Goal: Task Accomplishment & Management: Use online tool/utility

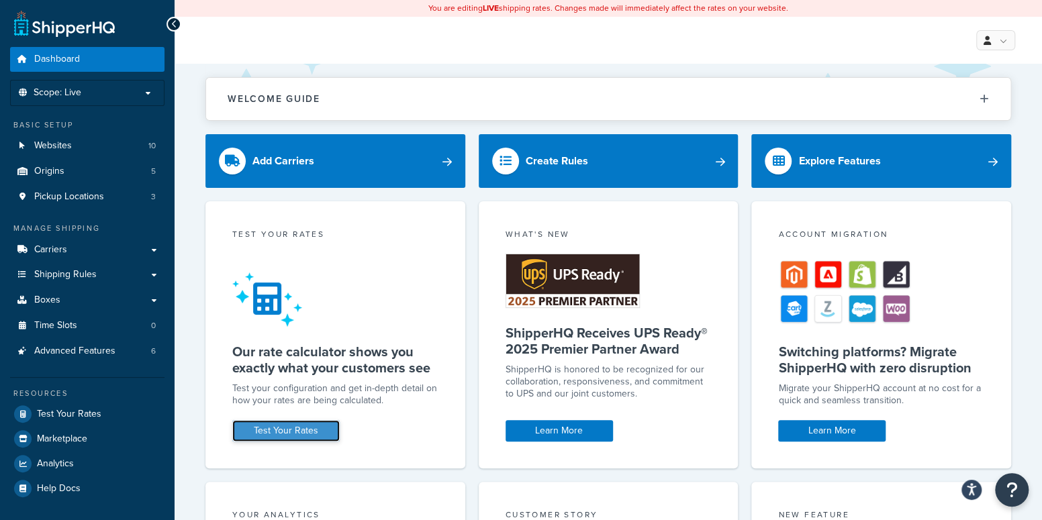
click at [290, 435] on link "Test Your Rates" at bounding box center [285, 430] width 107 height 21
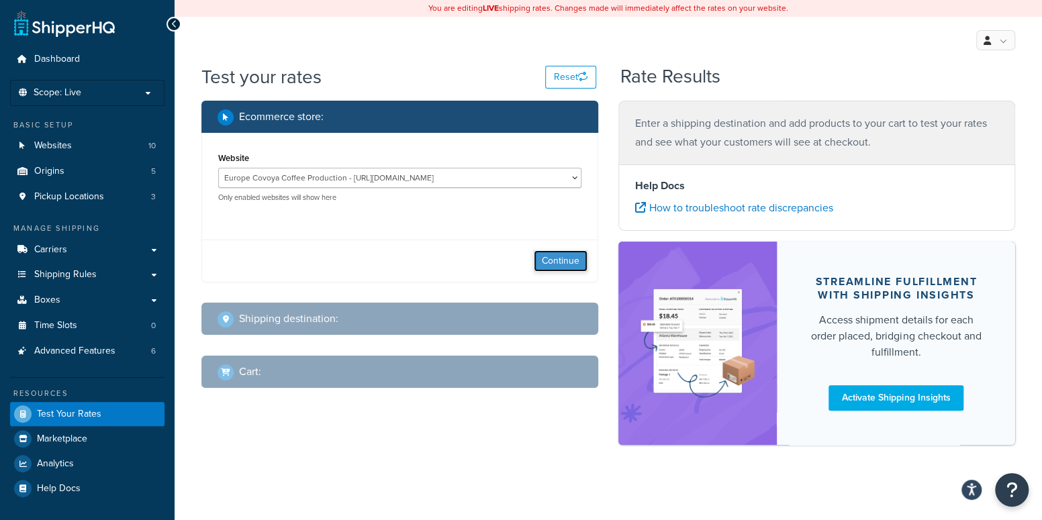
click at [548, 260] on button "Continue" at bounding box center [561, 260] width 54 height 21
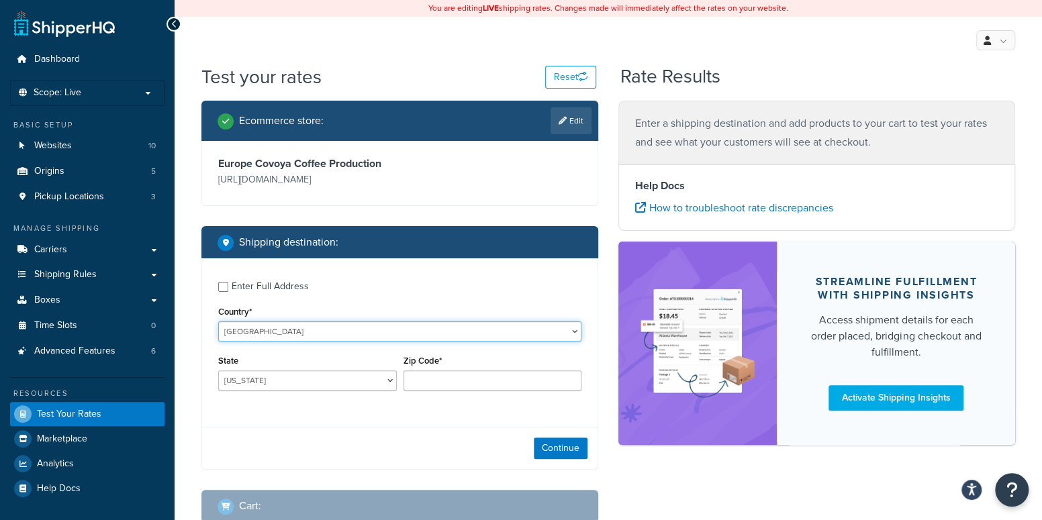
click at [281, 331] on select "[GEOGRAPHIC_DATA] [GEOGRAPHIC_DATA] [GEOGRAPHIC_DATA] [GEOGRAPHIC_DATA] [GEOGRA…" at bounding box center [399, 332] width 363 height 20
select select "ES"
click at [218, 322] on select "[GEOGRAPHIC_DATA] [GEOGRAPHIC_DATA] [GEOGRAPHIC_DATA] [GEOGRAPHIC_DATA] [GEOGRA…" at bounding box center [399, 332] width 363 height 20
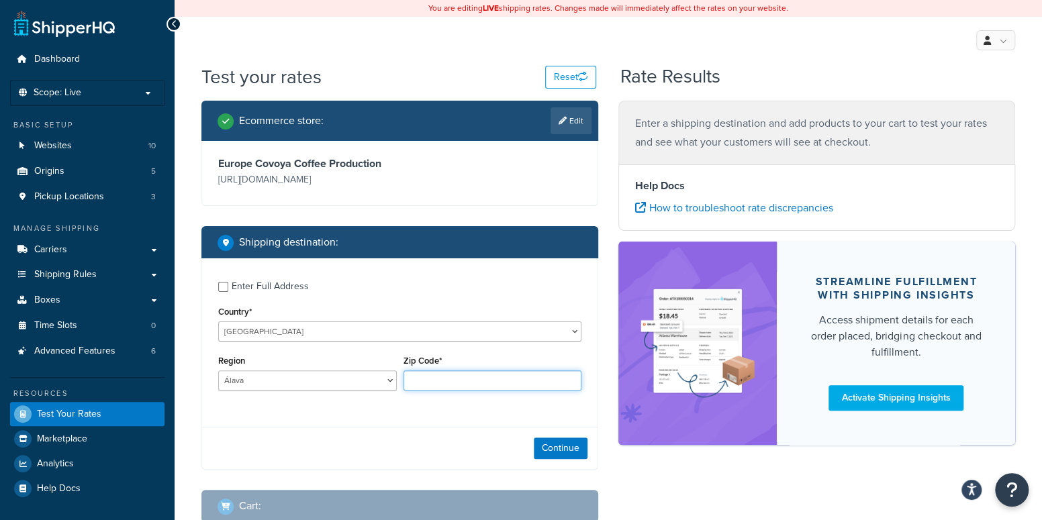
click at [446, 376] on input "Zip Code*" at bounding box center [493, 381] width 179 height 20
paste input "41640"
type input "41640"
click at [335, 381] on select "Álava [GEOGRAPHIC_DATA] [GEOGRAPHIC_DATA] [GEOGRAPHIC_DATA] [GEOGRAPHIC_DATA] […" at bounding box center [307, 381] width 179 height 20
select select "SE"
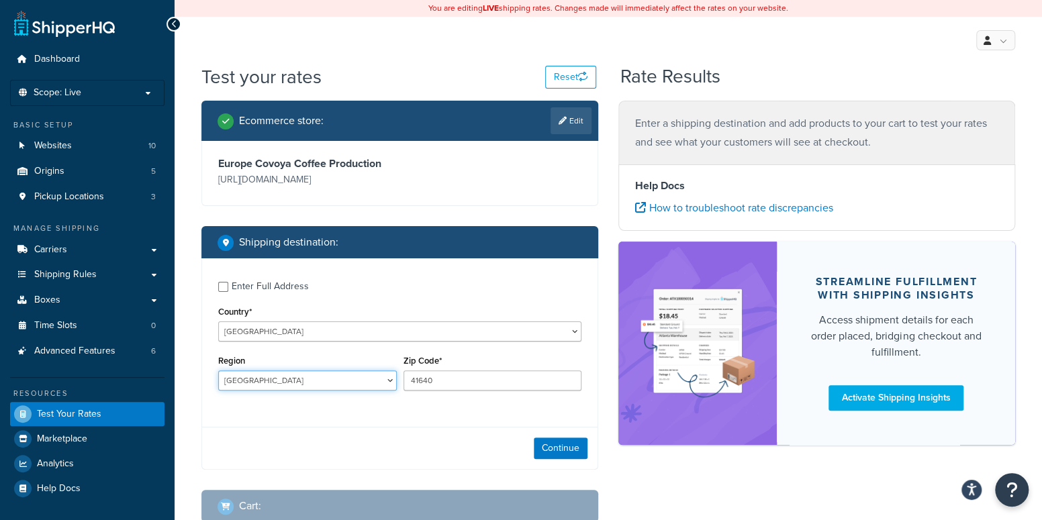
click at [218, 371] on select "Álava [GEOGRAPHIC_DATA] [GEOGRAPHIC_DATA] [GEOGRAPHIC_DATA] [GEOGRAPHIC_DATA] […" at bounding box center [307, 381] width 179 height 20
click at [553, 444] on button "Continue" at bounding box center [561, 448] width 54 height 21
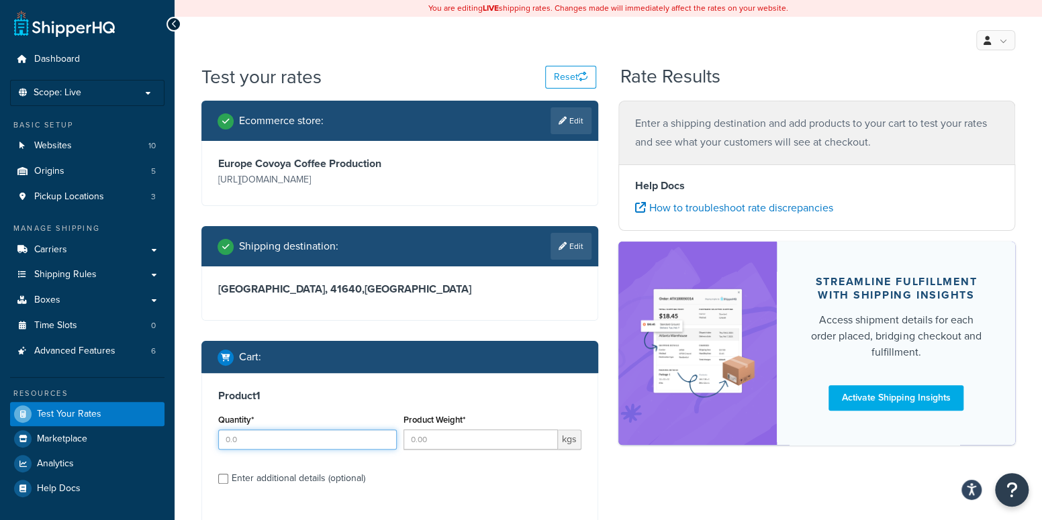
click at [303, 442] on input "Quantity*" at bounding box center [307, 440] width 179 height 20
type input "2"
click at [436, 442] on input "Product Weight*" at bounding box center [481, 440] width 155 height 20
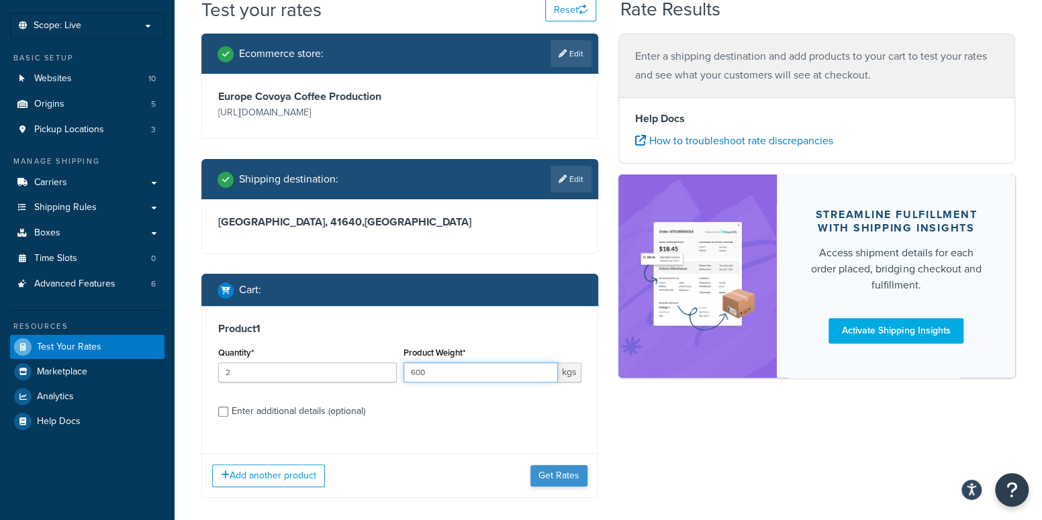
type input "600"
click at [573, 473] on button "Get Rates" at bounding box center [558, 475] width 57 height 21
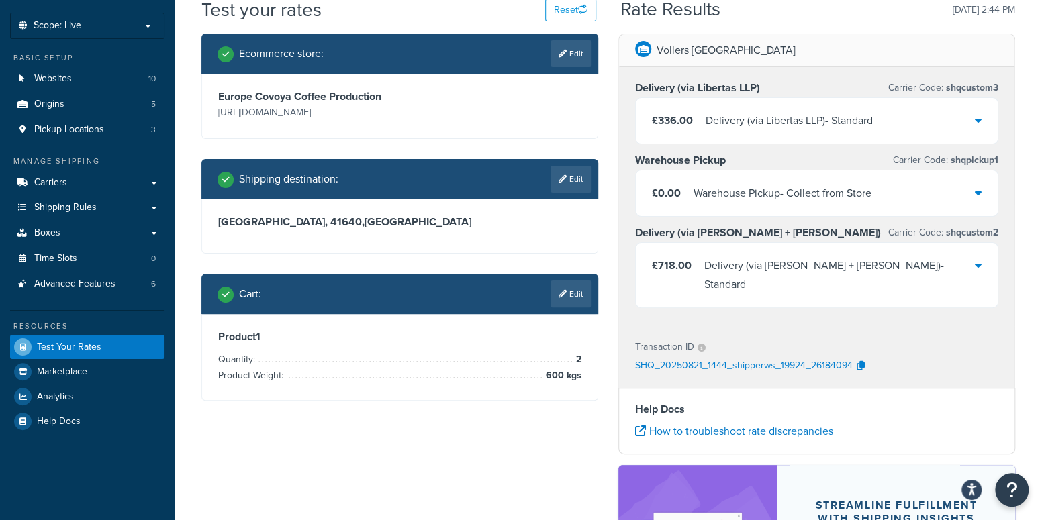
scroll to position [0, 0]
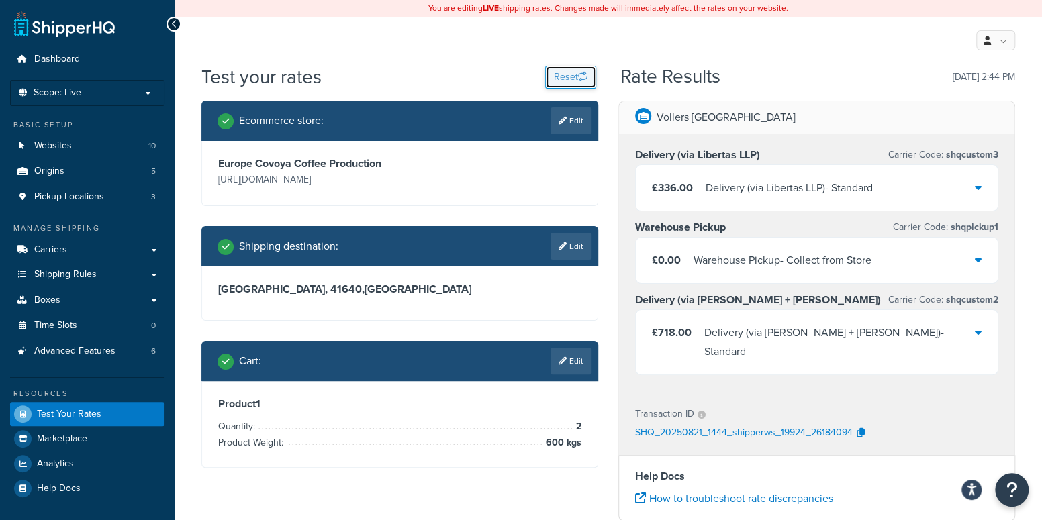
click at [567, 77] on button "Reset" at bounding box center [570, 77] width 51 height 23
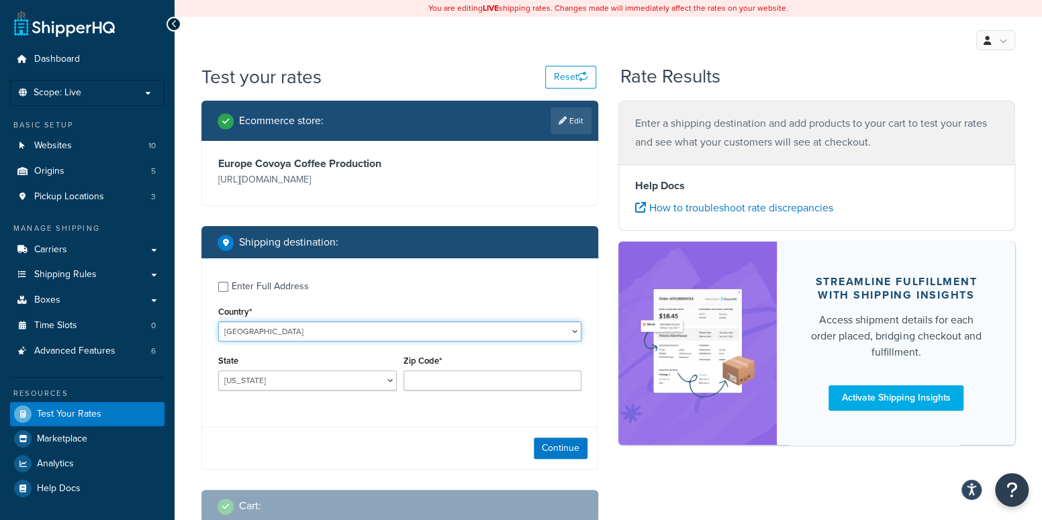
click at [339, 339] on select "[GEOGRAPHIC_DATA] [GEOGRAPHIC_DATA] [GEOGRAPHIC_DATA] [GEOGRAPHIC_DATA] [GEOGRA…" at bounding box center [399, 332] width 363 height 20
select select "ES"
click at [218, 322] on select "[GEOGRAPHIC_DATA] [GEOGRAPHIC_DATA] [GEOGRAPHIC_DATA] [GEOGRAPHIC_DATA] [GEOGRA…" at bounding box center [399, 332] width 363 height 20
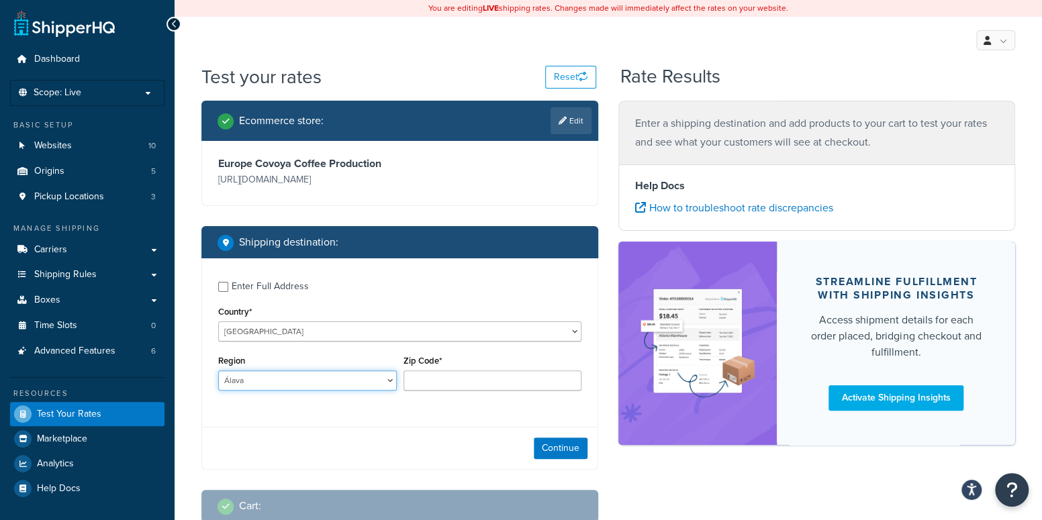
click at [253, 383] on select "Álava [GEOGRAPHIC_DATA] [GEOGRAPHIC_DATA] [GEOGRAPHIC_DATA] [GEOGRAPHIC_DATA] […" at bounding box center [307, 381] width 179 height 20
click at [432, 383] on input "Zip Code*" at bounding box center [493, 381] width 179 height 20
paste input "41640"
type input "41640"
click at [335, 383] on select "Álava [GEOGRAPHIC_DATA] [GEOGRAPHIC_DATA] [GEOGRAPHIC_DATA] [GEOGRAPHIC_DATA] […" at bounding box center [307, 381] width 179 height 20
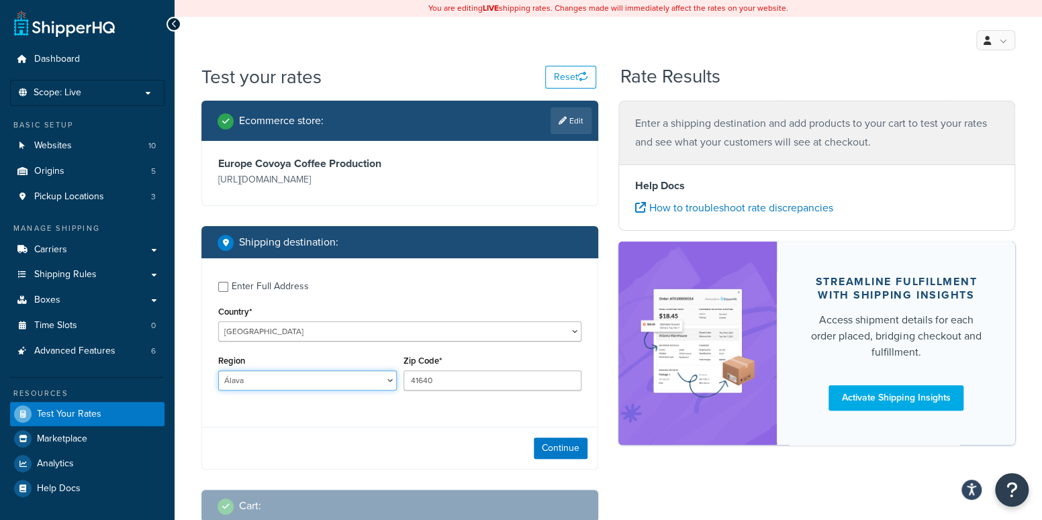
select select "SE"
click at [218, 371] on select "Álava [GEOGRAPHIC_DATA] [GEOGRAPHIC_DATA] [GEOGRAPHIC_DATA] [GEOGRAPHIC_DATA] […" at bounding box center [307, 381] width 179 height 20
click at [577, 444] on button "Continue" at bounding box center [561, 448] width 54 height 21
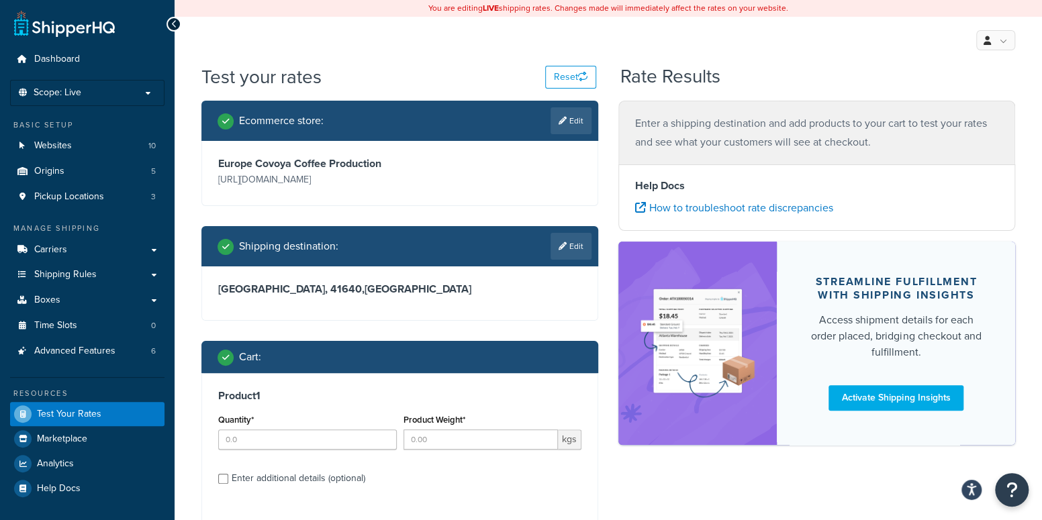
click at [315, 451] on div "Quantity*" at bounding box center [307, 435] width 185 height 49
click at [320, 444] on input "Quantity*" at bounding box center [307, 440] width 179 height 20
type input "1"
click at [476, 443] on input "Product Weight*" at bounding box center [481, 440] width 155 height 20
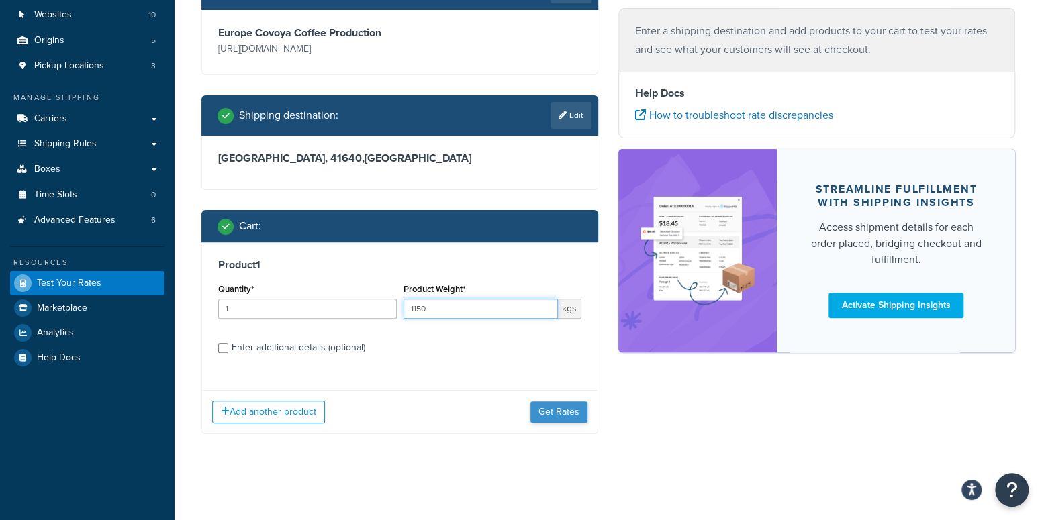
type input "1150"
click at [559, 411] on button "Get Rates" at bounding box center [558, 411] width 57 height 21
